Goal: Transaction & Acquisition: Purchase product/service

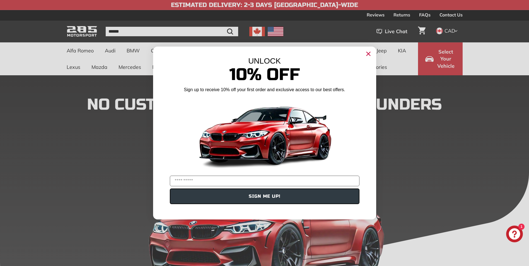
click at [369, 53] on circle "Close dialog" at bounding box center [368, 54] width 8 height 8
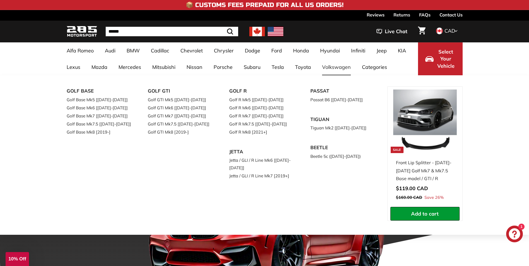
click at [338, 67] on link "Volkswagen" at bounding box center [337, 67] width 40 height 16
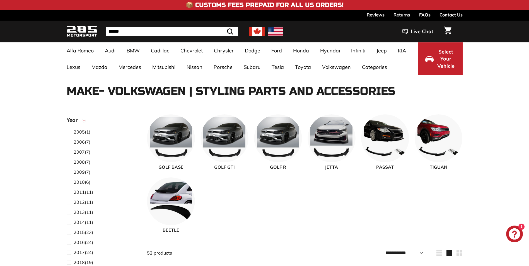
select select "**********"
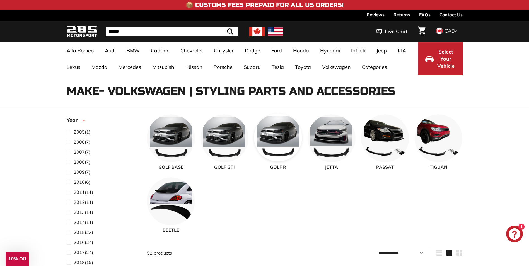
click at [287, 140] on img at bounding box center [278, 138] width 48 height 48
click at [441, 52] on span "Select Your Vehicle" at bounding box center [446, 58] width 19 height 21
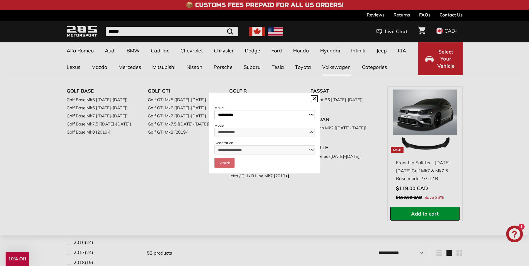
click at [321, 93] on dialog "**********" at bounding box center [265, 133] width 112 height 81
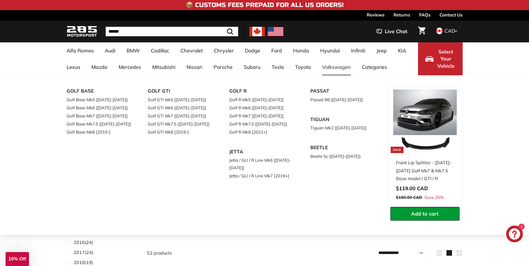
click at [337, 66] on link "Volkswagen" at bounding box center [337, 67] width 40 height 16
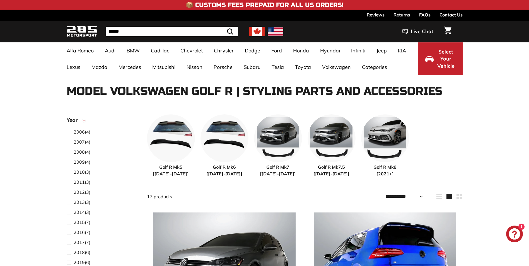
select select "**********"
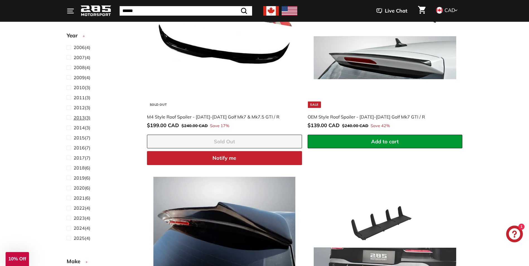
scroll to position [977, 0]
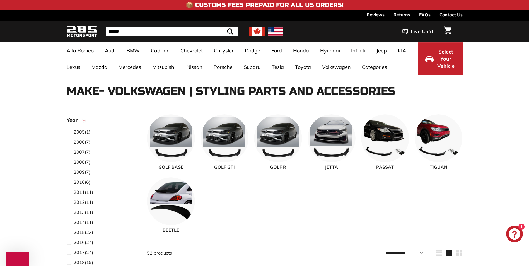
select select "**********"
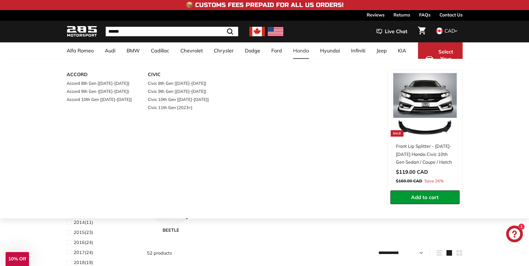
click at [499, 72] on div "ACCORD Accord 8th Gen [2008-2012] Accord 9th Gen (2013-2017) Accord 10th Gen [2…" at bounding box center [264, 139] width 529 height 160
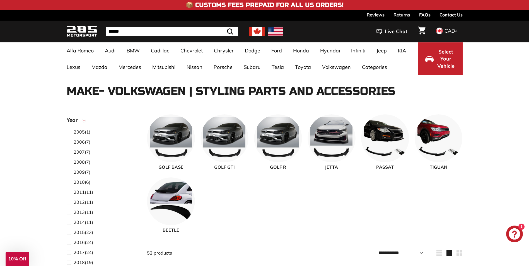
click at [429, 49] on button "Select Your Vehicle" at bounding box center [440, 58] width 45 height 33
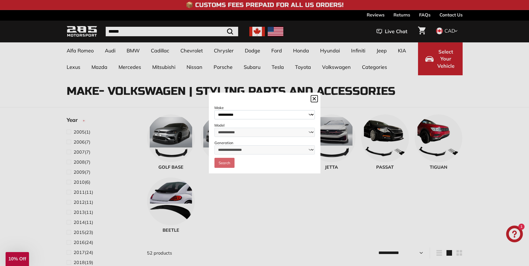
click at [311, 113] on select "**********" at bounding box center [265, 114] width 100 height 9
click at [321, 93] on dialog "**********" at bounding box center [265, 133] width 112 height 81
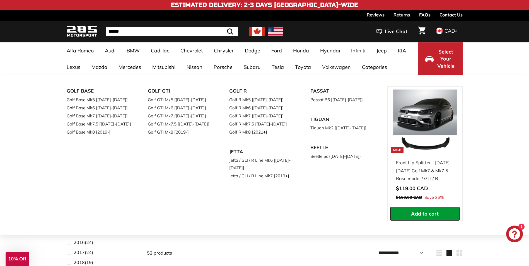
click at [263, 116] on link "Golf R Mk7 [[DATE]-[DATE]]" at bounding box center [262, 116] width 66 height 8
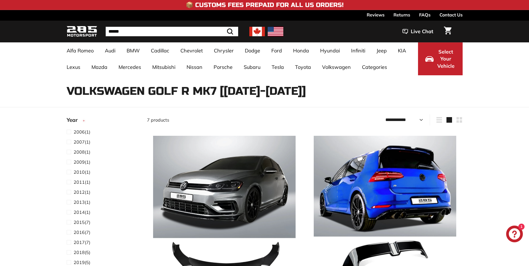
select select "**********"
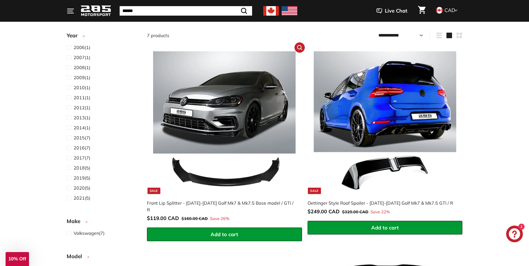
scroll to position [84, 0]
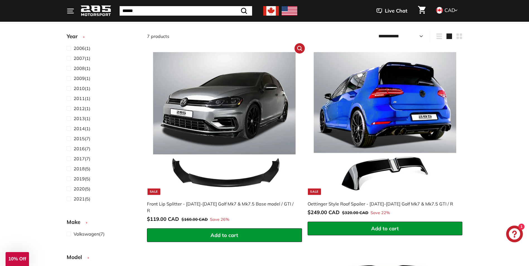
drag, startPoint x: 253, startPoint y: 175, endPoint x: 249, endPoint y: 176, distance: 4.3
click at [253, 175] on img at bounding box center [224, 123] width 143 height 143
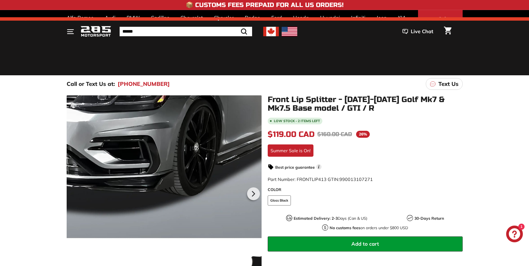
scroll to position [112, 0]
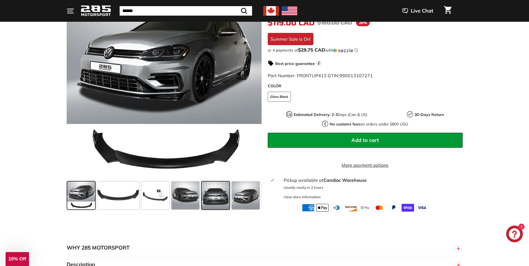
click at [215, 202] on span at bounding box center [216, 196] width 28 height 28
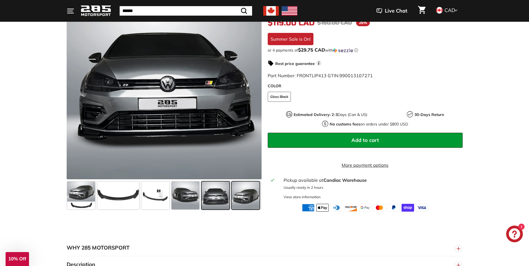
click at [256, 198] on span at bounding box center [246, 196] width 28 height 28
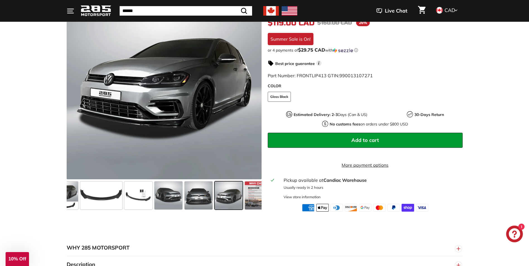
scroll to position [0, 29]
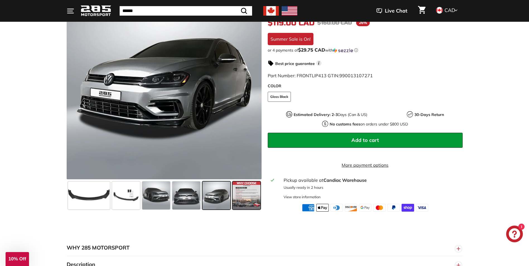
click at [256, 198] on span at bounding box center [247, 196] width 28 height 28
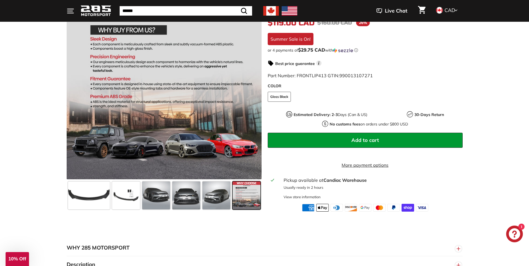
click at [255, 198] on span at bounding box center [247, 196] width 28 height 28
click at [377, 138] on span "Add to cart" at bounding box center [366, 140] width 28 height 6
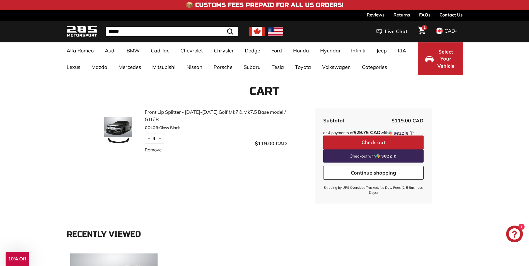
click at [436, 45] on button "Select Your Vehicle" at bounding box center [440, 58] width 45 height 33
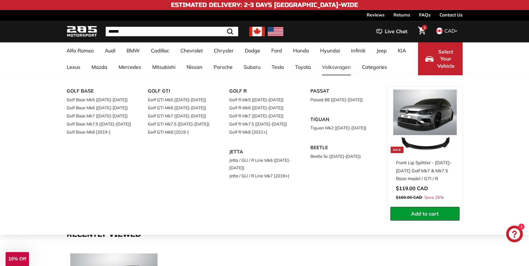
click at [342, 67] on link "Volkswagen" at bounding box center [337, 67] width 40 height 16
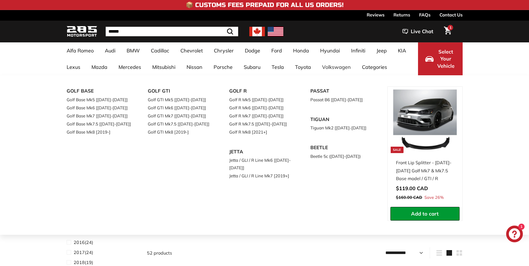
select select "**********"
click at [267, 116] on link "Golf R Mk7 [[DATE]-[DATE]]" at bounding box center [262, 116] width 66 height 8
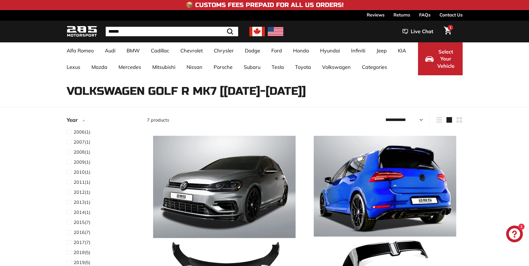
select select "**********"
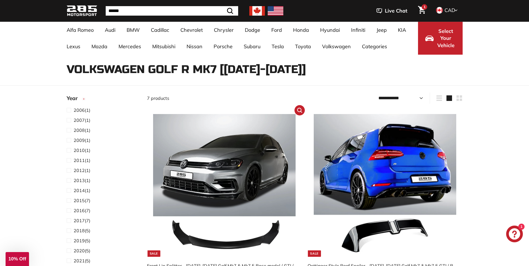
scroll to position [28, 0]
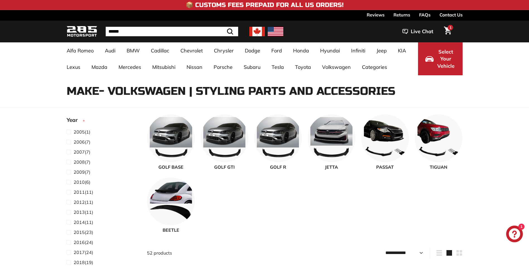
select select "**********"
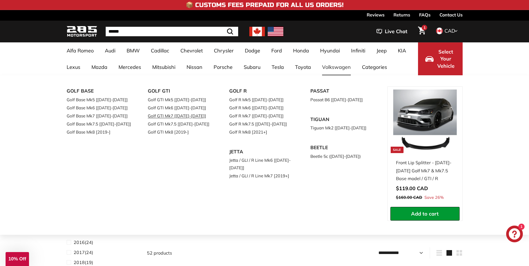
click at [189, 117] on link "Golf GTI Mk7 [[DATE]-[DATE]]" at bounding box center [181, 116] width 66 height 8
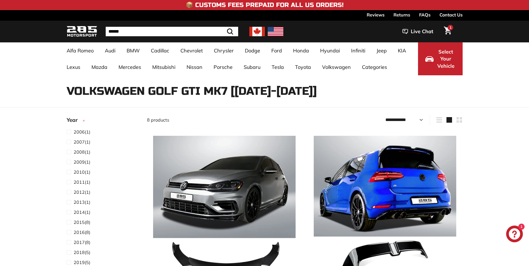
select select "**********"
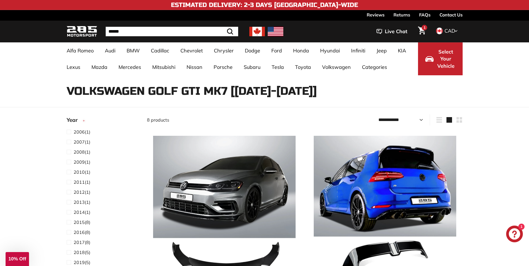
click at [451, 56] on span "Select Your Vehicle" at bounding box center [446, 58] width 19 height 21
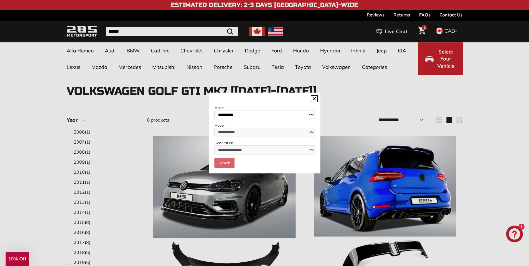
click at [321, 93] on dialog "**********" at bounding box center [265, 133] width 112 height 81
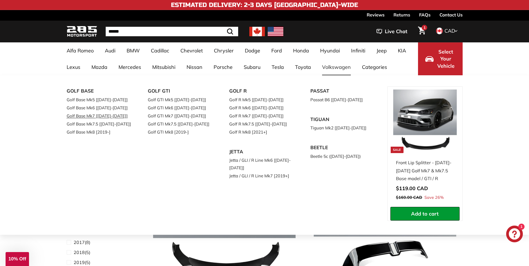
click at [96, 117] on link "Golf Base Mk7 [[DATE]-[DATE]]" at bounding box center [100, 116] width 66 height 8
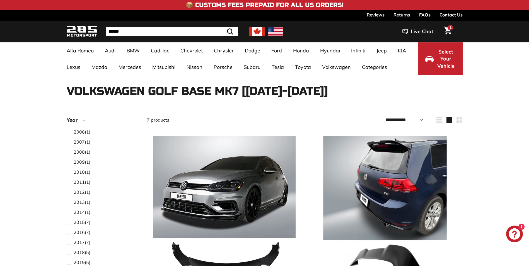
select select "**********"
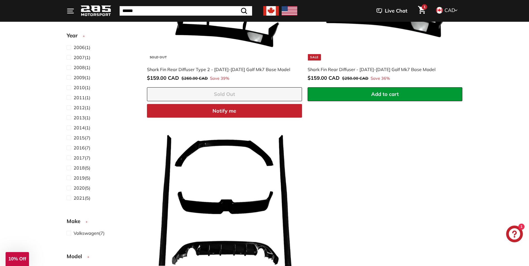
scroll to position [502, 0]
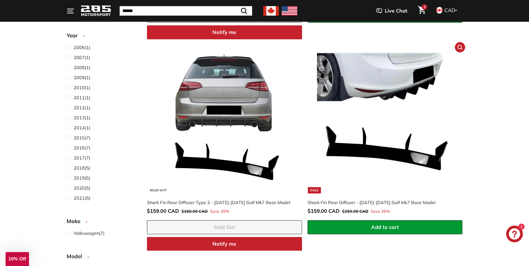
click at [382, 84] on img at bounding box center [385, 122] width 143 height 143
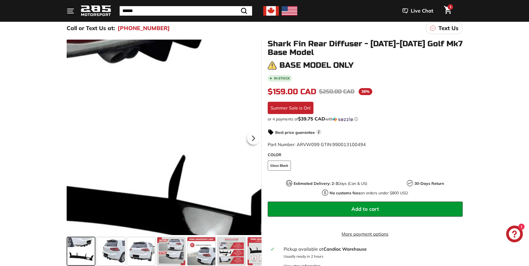
scroll to position [167, 0]
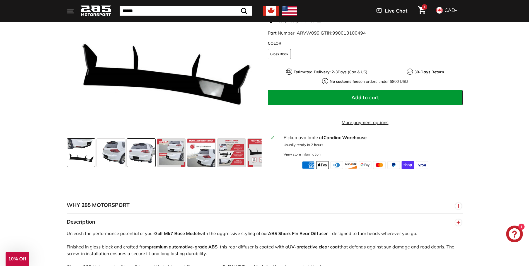
click at [130, 167] on span at bounding box center [141, 153] width 28 height 28
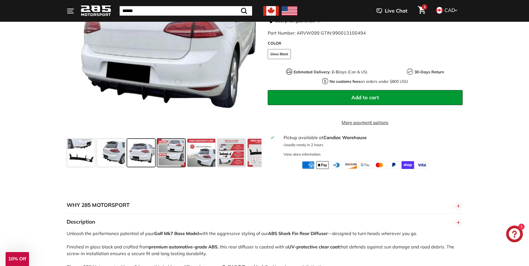
click at [171, 162] on span at bounding box center [171, 153] width 28 height 28
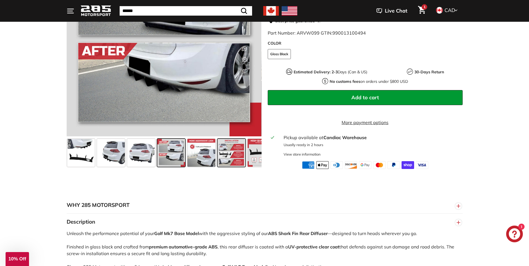
click at [217, 161] on div at bounding box center [232, 153] width 30 height 30
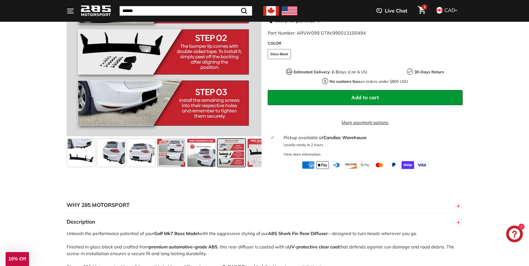
click at [231, 160] on span at bounding box center [232, 153] width 28 height 28
click at [229, 160] on span at bounding box center [232, 153] width 28 height 28
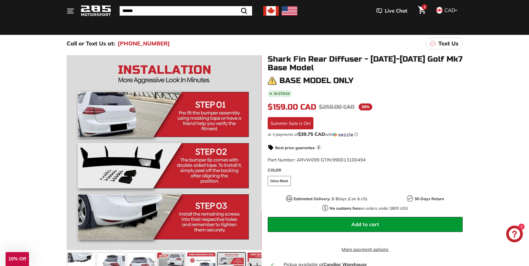
scroll to position [56, 0]
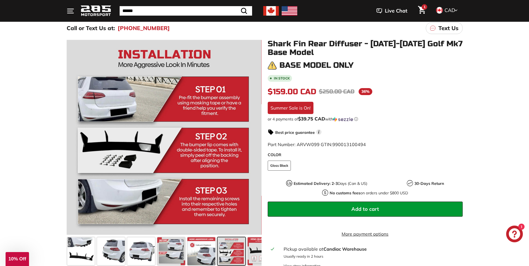
click at [353, 209] on span "Add to cart" at bounding box center [366, 209] width 28 height 6
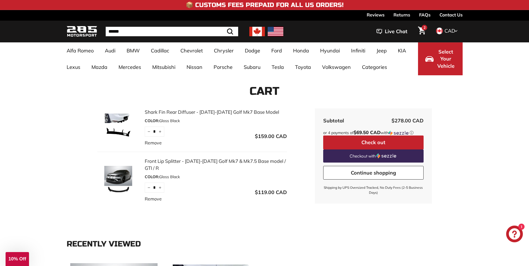
click at [417, 219] on div "Cart Shark Fin Rear Diffuser - 2015-2017 Golf Mk7 Base Model COLOR: Gloss Black…" at bounding box center [265, 149] width 419 height 148
click at [118, 175] on img at bounding box center [118, 180] width 42 height 28
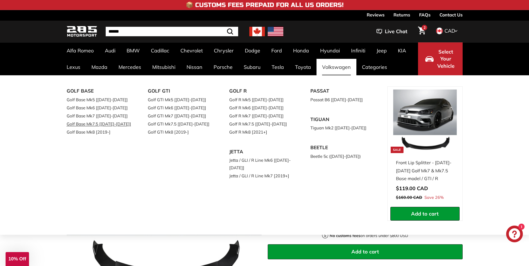
click at [113, 122] on link "Golf Base Mk7.5 [[DATE]-[DATE]]" at bounding box center [100, 124] width 66 height 8
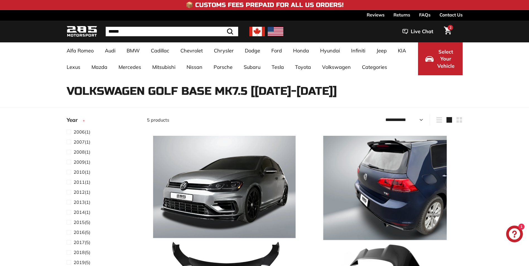
select select "**********"
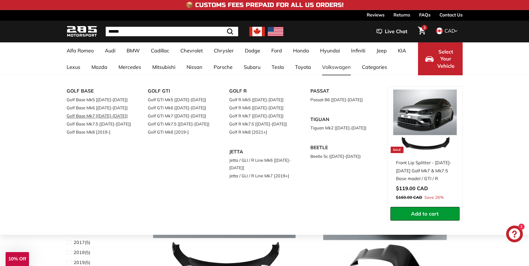
click at [110, 118] on link "Golf Base Mk7 [[DATE]-[DATE]]" at bounding box center [100, 116] width 66 height 8
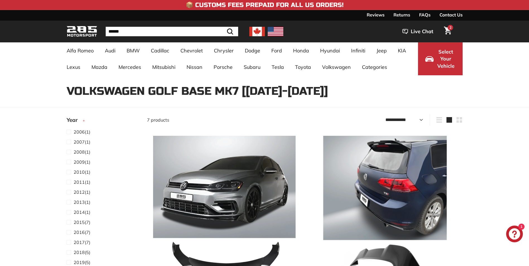
select select "**********"
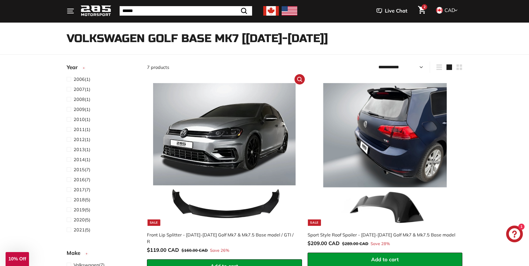
scroll to position [56, 0]
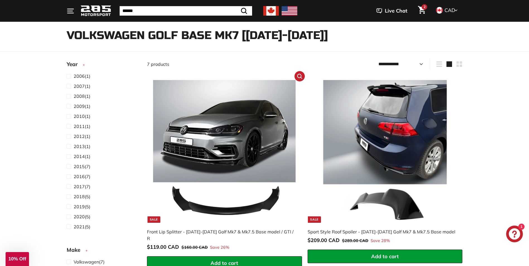
click at [241, 152] on img at bounding box center [224, 151] width 143 height 143
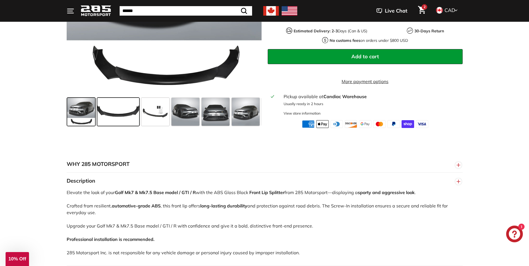
click at [110, 126] on span at bounding box center [118, 112] width 42 height 28
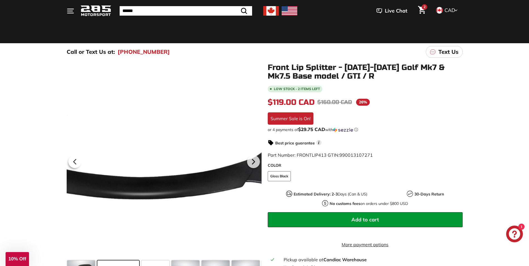
scroll to position [28, 0]
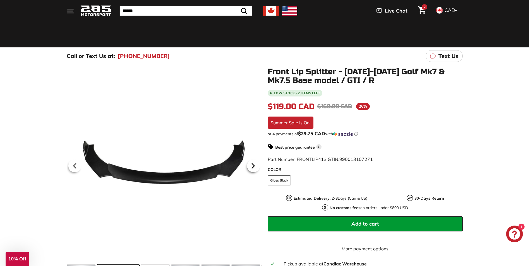
click at [258, 169] on icon at bounding box center [253, 166] width 13 height 13
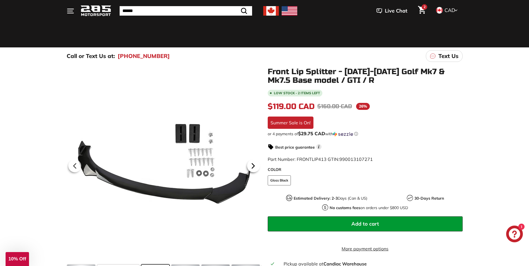
click at [258, 169] on icon at bounding box center [253, 166] width 13 height 13
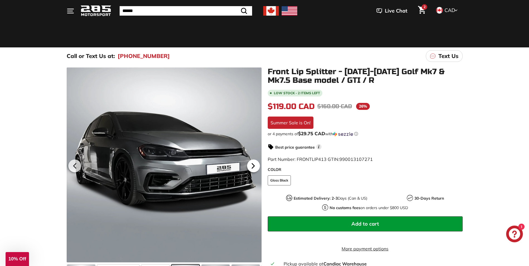
click at [258, 169] on icon at bounding box center [253, 166] width 13 height 13
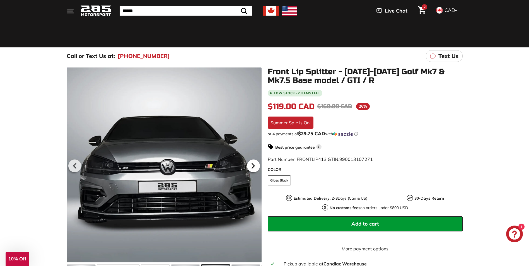
click at [258, 169] on icon at bounding box center [253, 166] width 13 height 13
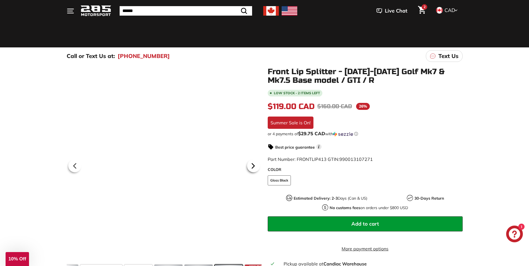
scroll to position [0, 29]
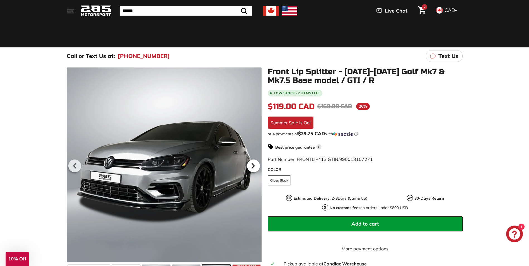
click at [258, 168] on icon at bounding box center [253, 166] width 13 height 13
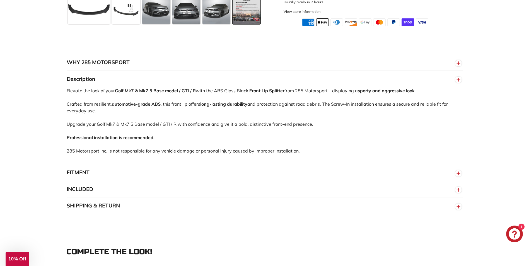
scroll to position [307, 0]
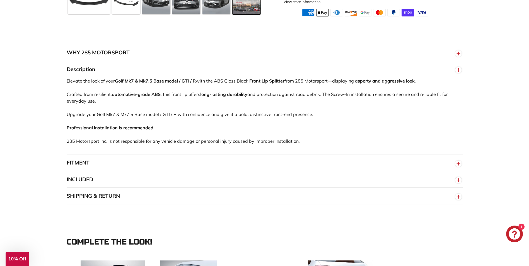
click at [188, 162] on button "FITMENT" at bounding box center [265, 163] width 396 height 17
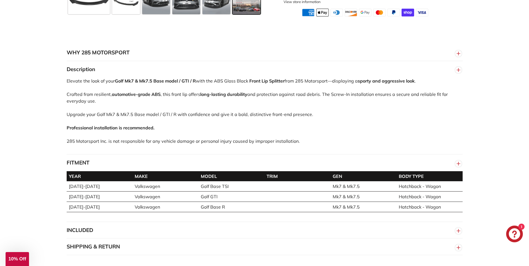
click at [188, 162] on button "FITMENT" at bounding box center [265, 163] width 396 height 17
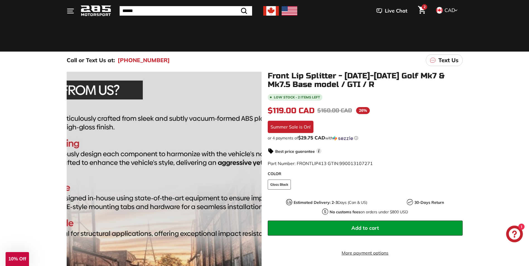
scroll to position [0, 0]
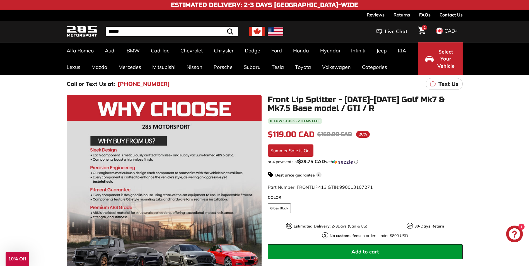
click at [426, 31] on link "2" at bounding box center [422, 31] width 14 height 19
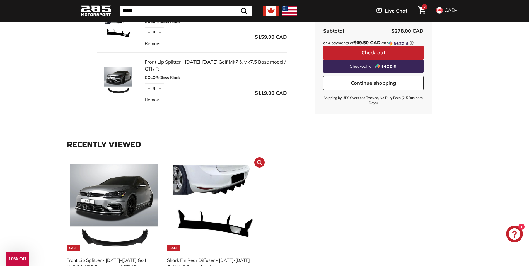
scroll to position [167, 0]
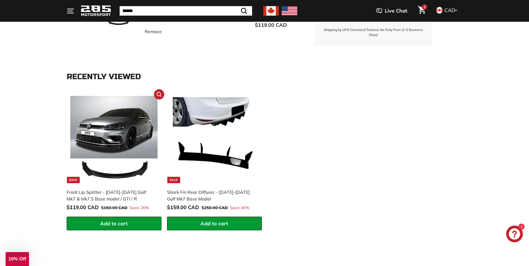
click at [126, 145] on img at bounding box center [113, 139] width 87 height 87
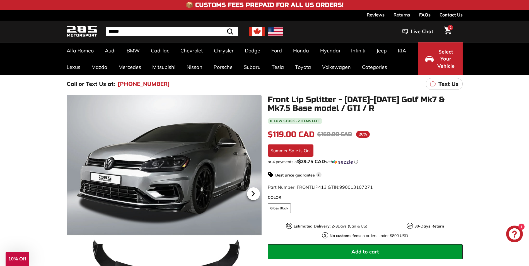
click at [258, 194] on icon at bounding box center [253, 194] width 13 height 13
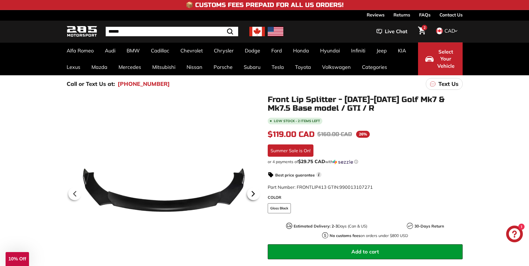
click at [258, 194] on icon at bounding box center [253, 194] width 13 height 13
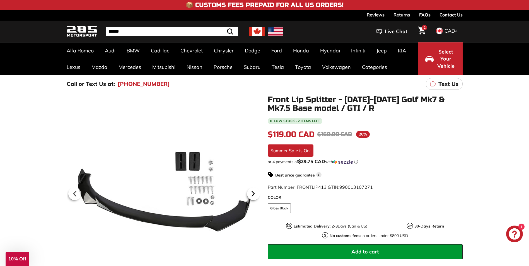
click at [257, 194] on icon at bounding box center [253, 194] width 13 height 13
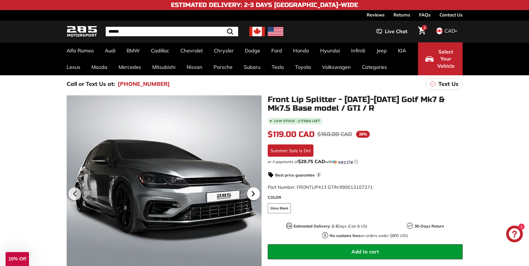
click at [257, 194] on icon at bounding box center [253, 194] width 13 height 13
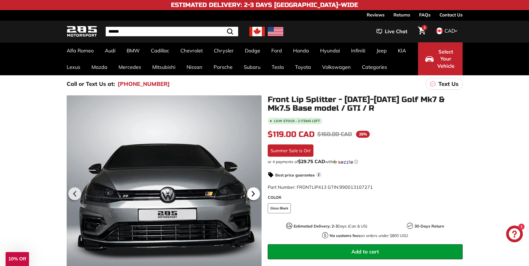
click at [257, 194] on icon at bounding box center [253, 194] width 13 height 13
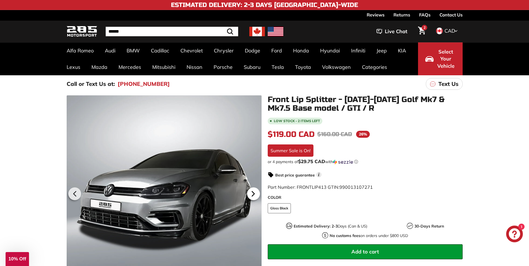
scroll to position [0, 29]
click at [257, 194] on icon at bounding box center [253, 194] width 13 height 13
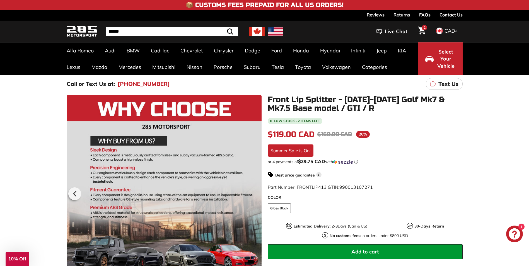
click at [257, 194] on div at bounding box center [164, 192] width 195 height 195
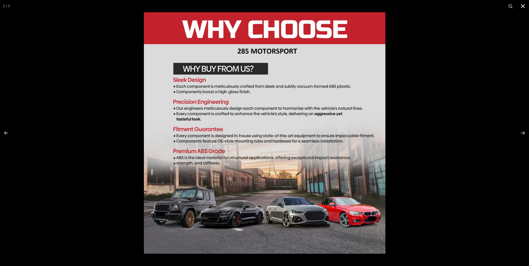
click at [438, 122] on div at bounding box center [408, 145] width 529 height 266
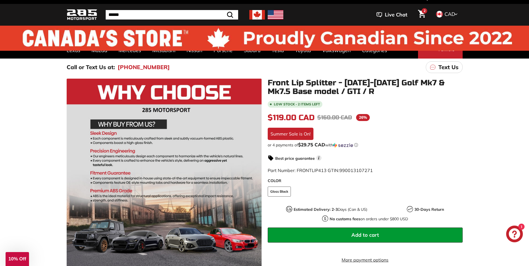
scroll to position [0, 0]
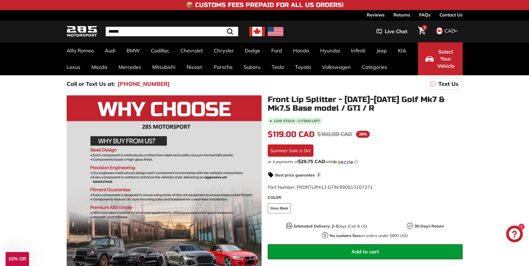
click at [423, 31] on icon "Cart" at bounding box center [422, 31] width 8 height 8
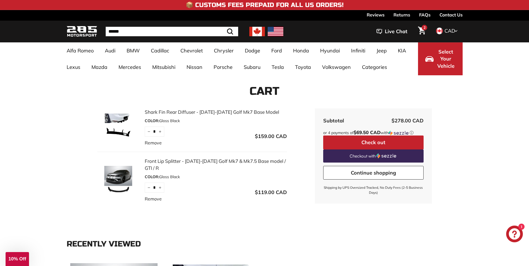
click at [115, 123] on img at bounding box center [118, 127] width 42 height 28
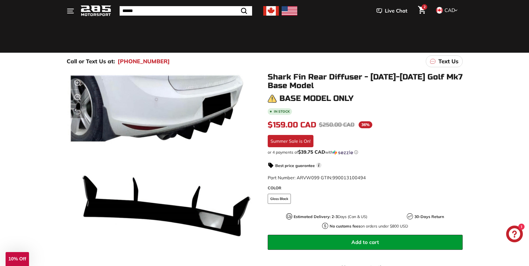
scroll to position [112, 0]
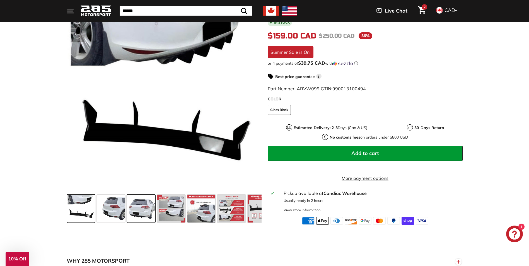
click at [138, 220] on span at bounding box center [141, 209] width 28 height 28
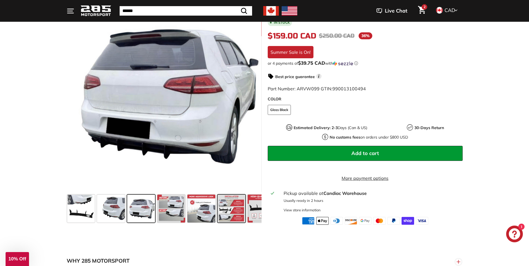
click at [222, 219] on span at bounding box center [232, 209] width 28 height 28
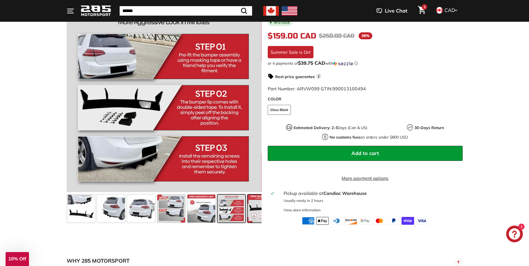
click at [257, 213] on span at bounding box center [262, 209] width 28 height 28
